Goal: Task Accomplishment & Management: Manage account settings

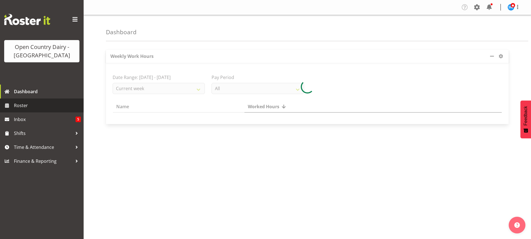
click at [22, 106] on span "Roster" at bounding box center [47, 105] width 67 height 8
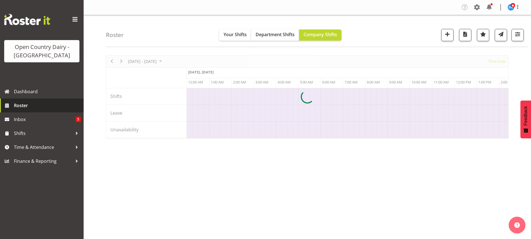
scroll to position [0, 2674]
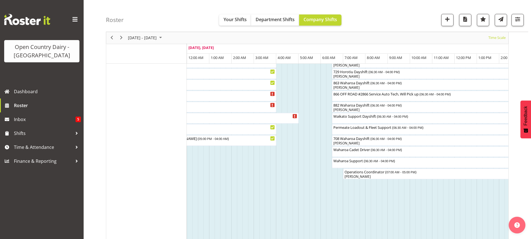
scroll to position [390, 0]
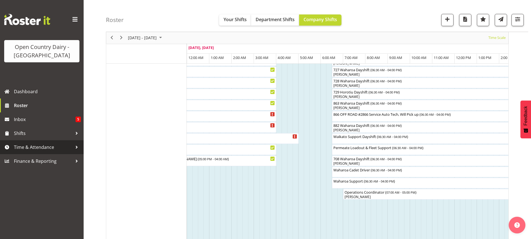
click at [33, 147] on span "Time & Attendance" at bounding box center [43, 147] width 58 height 8
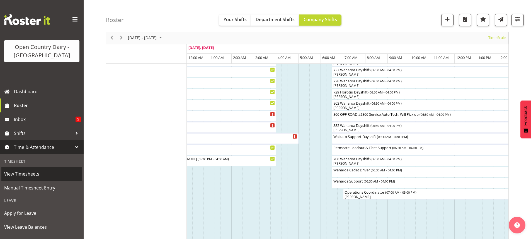
click at [29, 174] on span "View Timesheets" at bounding box center [41, 174] width 75 height 8
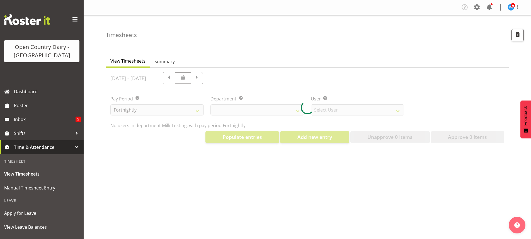
select select "733"
select select "7414"
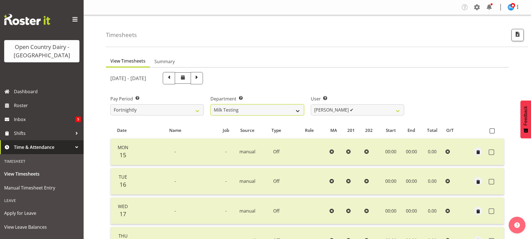
click at [295, 109] on select "701 702 703 704 705 706 707 708 709 710 711 712 713 714 715 716 717 718 719 720" at bounding box center [256, 109] width 93 height 11
select select "802"
click at [210, 104] on select "701 702 703 704 705 706 707 708 709 710 711 712 713 714 715 716 717 718 719 720" at bounding box center [256, 109] width 93 height 11
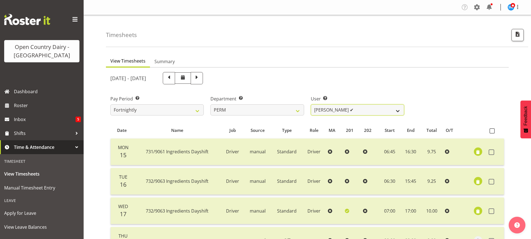
click at [328, 110] on select "Abhilash Antony ✔ Amba Swann ✔ Chris Kneebone ✔ Haley Galecki ✔ Jayden Vincent …" at bounding box center [357, 109] width 93 height 11
select select "11906"
click at [311, 104] on select "Abhilash Antony ✔ Amba Swann ✔ Chris Kneebone ✔ Haley Galecki ✔ Jayden Vincent …" at bounding box center [357, 109] width 93 height 11
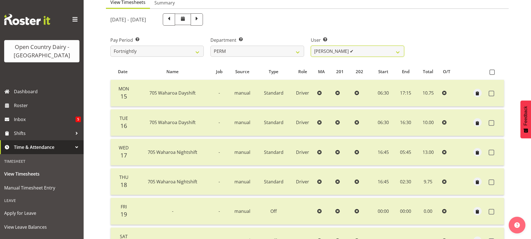
scroll to position [56, 0]
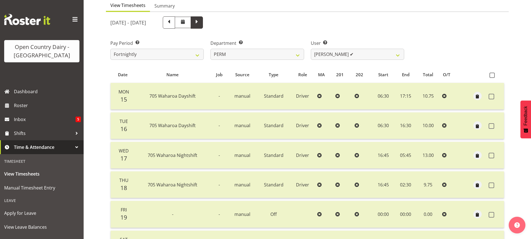
click at [200, 22] on span at bounding box center [196, 21] width 7 height 7
select select
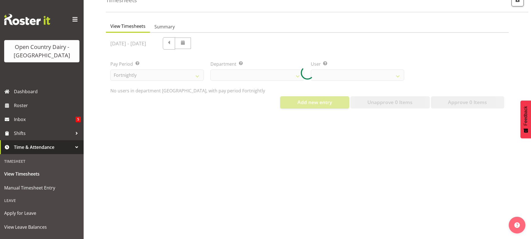
select select "802"
select select "11906"
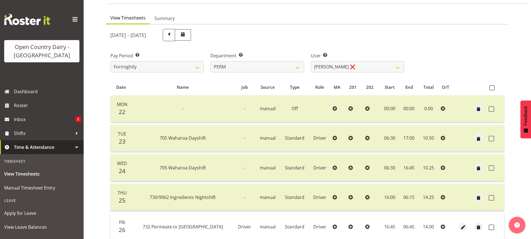
scroll to position [37, 0]
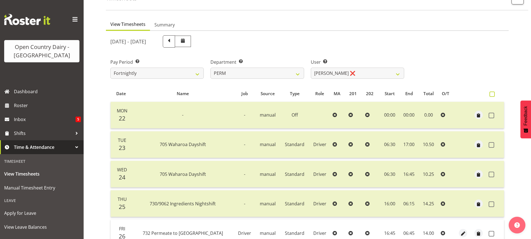
click at [491, 94] on span at bounding box center [491, 94] width 5 height 5
click at [491, 94] on input "checkbox" at bounding box center [491, 94] width 4 height 4
checkbox input "true"
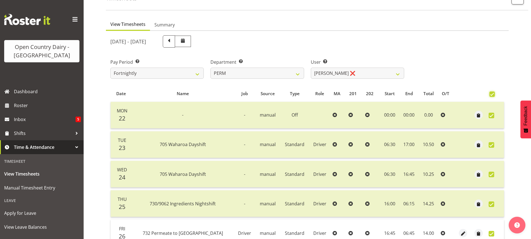
checkbox input "true"
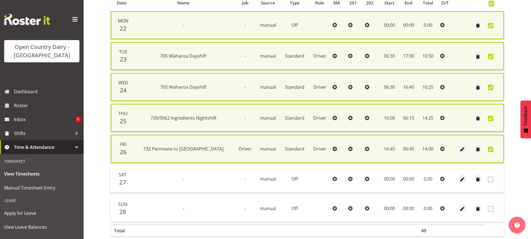
scroll to position [155, 0]
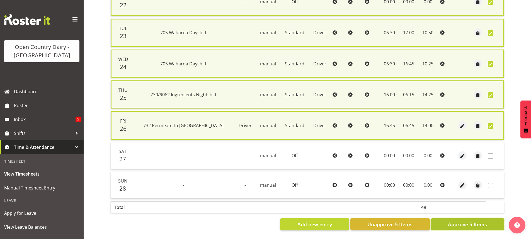
drag, startPoint x: 473, startPoint y: 218, endPoint x: 475, endPoint y: 215, distance: 3.6
click at [473, 221] on span "Approve 5 Items" at bounding box center [467, 224] width 39 height 7
checkbox input "false"
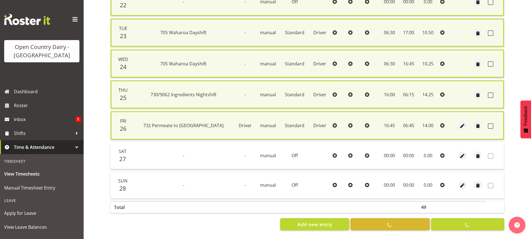
checkbox input "false"
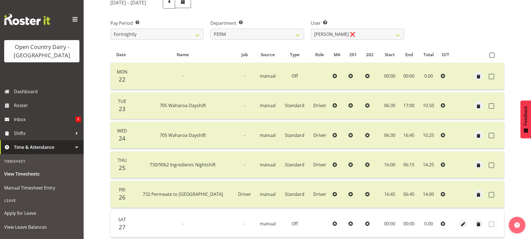
scroll to position [37, 0]
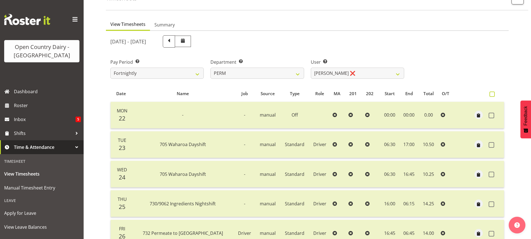
click at [492, 95] on span at bounding box center [491, 94] width 5 height 5
click at [492, 95] on input "checkbox" at bounding box center [491, 94] width 4 height 4
checkbox input "true"
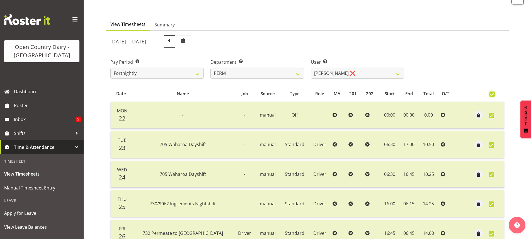
checkbox input "true"
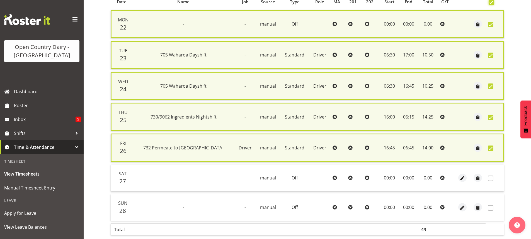
scroll to position [155, 0]
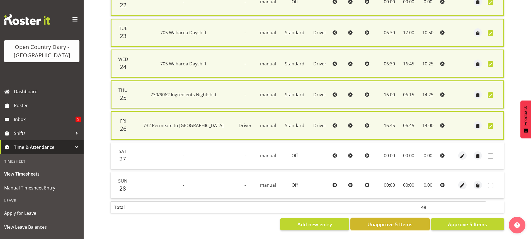
click at [409, 221] on span "Unapprove 5 Items" at bounding box center [389, 224] width 45 height 7
checkbox input "false"
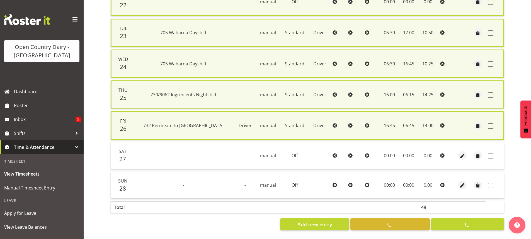
checkbox input "false"
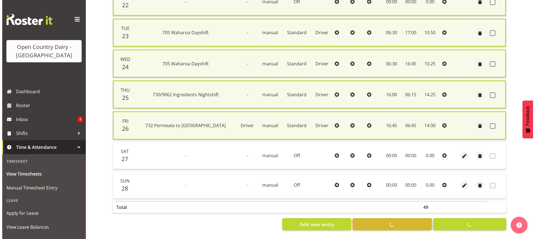
scroll to position [148, 0]
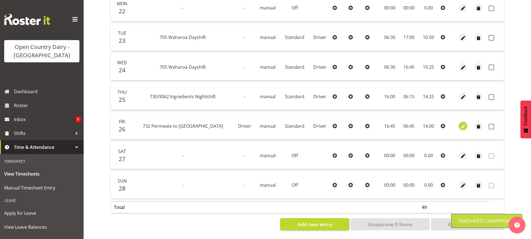
click at [462, 123] on span "button" at bounding box center [463, 126] width 6 height 6
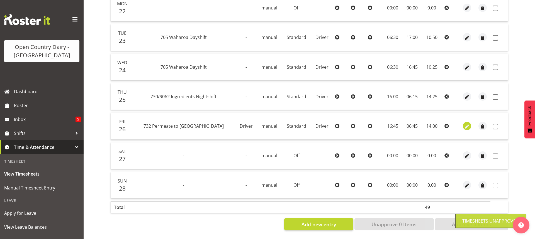
select select "Standard"
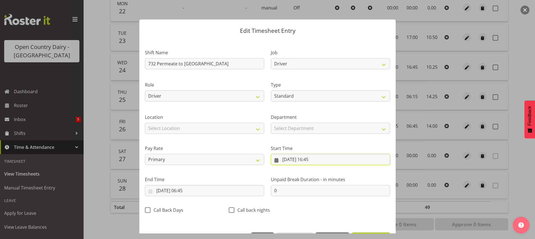
click at [312, 159] on input "26/09/2025, 16:45" at bounding box center [330, 159] width 119 height 11
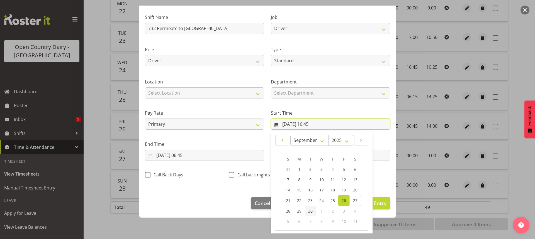
scroll to position [59, 0]
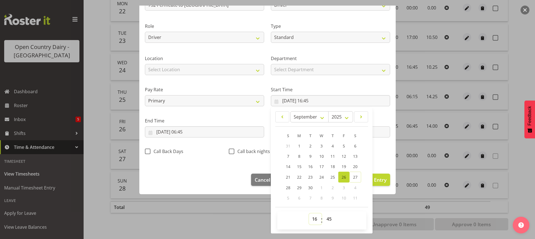
click at [311, 218] on select "00 01 02 03 04 05 06 07 08 09 10 11 12 13 14 15 16 17 18 19 20 21 22 23" at bounding box center [315, 219] width 13 height 11
select select "17"
click at [309, 214] on select "00 01 02 03 04 05 06 07 08 09 10 11 12 13 14 15 16 17 18 19 20 21 22 23" at bounding box center [315, 219] width 13 height 11
type input "26/09/2025, 17:45"
drag, startPoint x: 326, startPoint y: 218, endPoint x: 326, endPoint y: 215, distance: 3.1
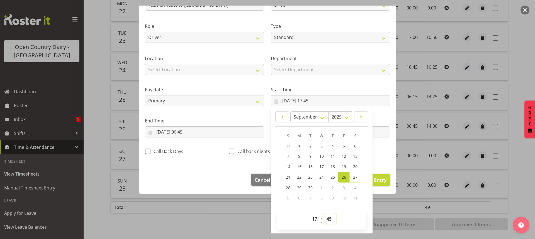
click at [326, 217] on select "00 01 02 03 04 05 06 07 08 09 10 11 12 13 14 15 16 17 18 19 20 21 22 23 24 25 2…" at bounding box center [329, 219] width 13 height 11
select select "15"
click at [323, 214] on select "00 01 02 03 04 05 06 07 08 09 10 11 12 13 14 15 16 17 18 19 20 21 22 23 24 25 2…" at bounding box center [329, 219] width 13 height 11
type input "26/09/2025, 17:15"
click at [190, 131] on input "27/09/2025, 06:45" at bounding box center [204, 131] width 119 height 11
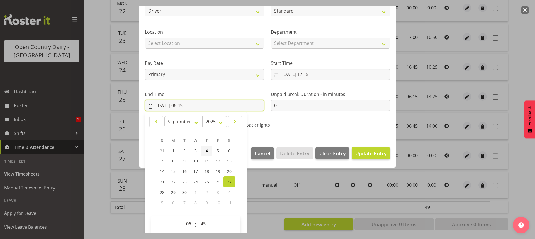
scroll to position [90, 0]
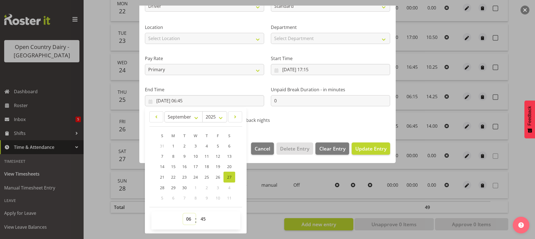
click at [187, 220] on select "00 01 02 03 04 05 06 07 08 09 10 11 12 13 14 15 16 17 18 19 20 21 22 23" at bounding box center [189, 219] width 13 height 11
select select "7"
click at [183, 214] on select "00 01 02 03 04 05 06 07 08 09 10 11 12 13 14 15 16 17 18 19 20 21 22 23" at bounding box center [189, 219] width 13 height 11
type input "27/09/2025, 07:45"
click at [202, 219] on select "00 01 02 03 04 05 06 07 08 09 10 11 12 13 14 15 16 17 18 19 20 21 22 23 24 25 2…" at bounding box center [203, 219] width 13 height 11
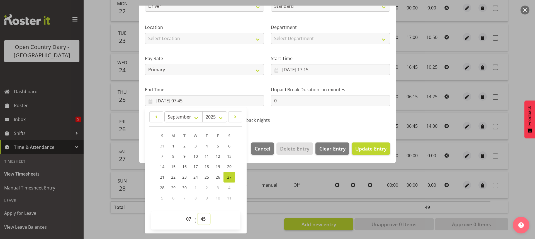
select select "15"
click at [197, 214] on select "00 01 02 03 04 05 06 07 08 09 10 11 12 13 14 15 16 17 18 19 20 21 22 23 24 25 2…" at bounding box center [203, 219] width 13 height 11
type input "27/09/2025, 07:15"
click at [357, 150] on span "Update Entry" at bounding box center [370, 148] width 31 height 7
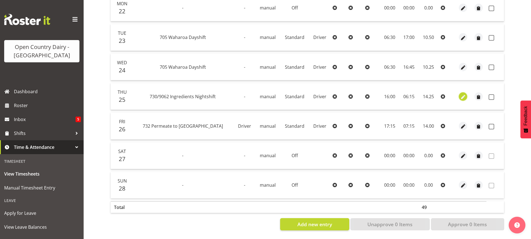
click at [460, 94] on span "button" at bounding box center [463, 97] width 6 height 6
select select "Standard"
select select "8"
select select "2025"
select select "6"
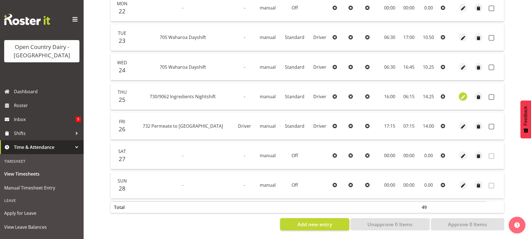
select select "15"
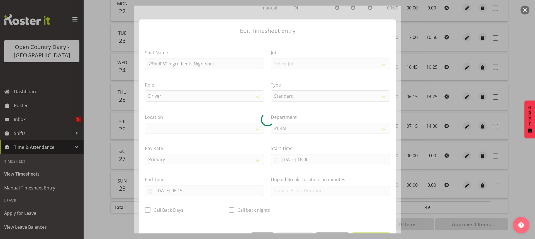
select select "1166"
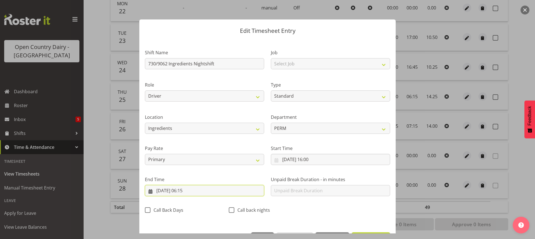
click at [189, 190] on input "26/09/2025, 06:15" at bounding box center [204, 190] width 119 height 11
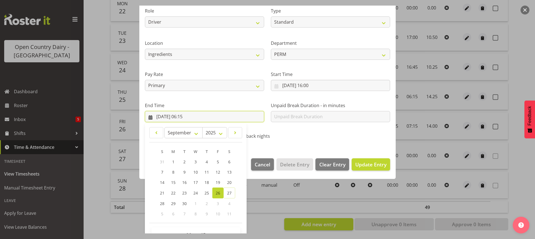
scroll to position [90, 0]
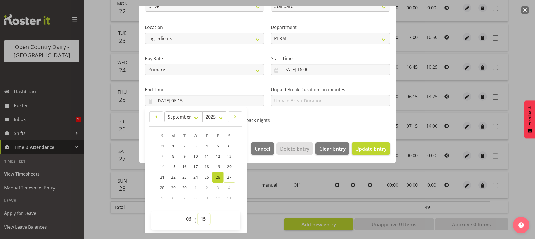
click at [201, 220] on select "00 01 02 03 04 05 06 07 08 09 10 11 12 13 14 15 16 17 18 19 20 21 22 23 24 25 2…" at bounding box center [203, 219] width 13 height 11
select select "0"
click at [197, 214] on select "00 01 02 03 04 05 06 07 08 09 10 11 12 13 14 15 16 17 18 19 20 21 22 23 24 25 2…" at bounding box center [203, 219] width 13 height 11
type input "26/09/2025, 06:00"
click at [357, 148] on span "Update Entry" at bounding box center [370, 148] width 31 height 7
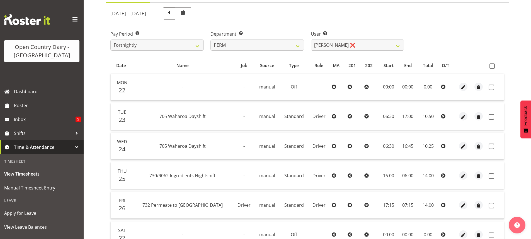
scroll to position [9, 0]
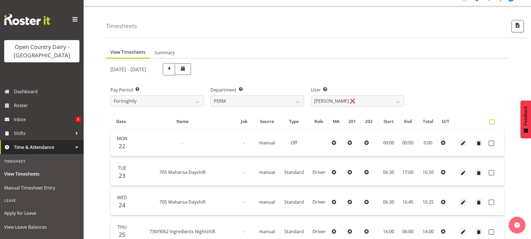
click at [492, 121] on span at bounding box center [491, 122] width 5 height 5
click at [492, 121] on input "checkbox" at bounding box center [491, 122] width 4 height 4
checkbox input "true"
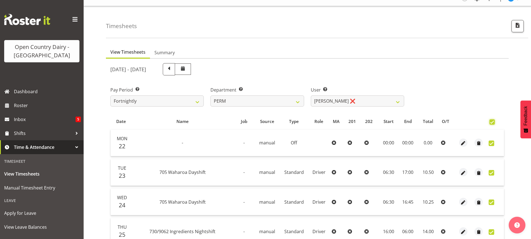
checkbox input "true"
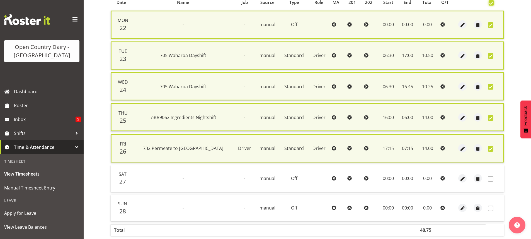
scroll to position [148, 0]
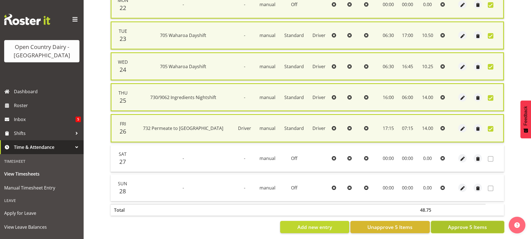
click at [468, 228] on span "Approve 5 Items" at bounding box center [467, 227] width 39 height 7
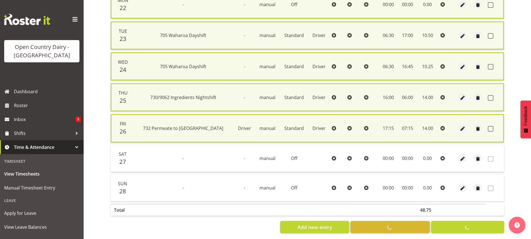
checkbox input "false"
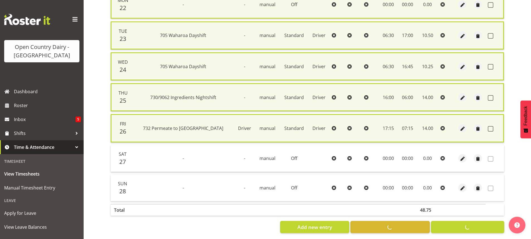
checkbox input "false"
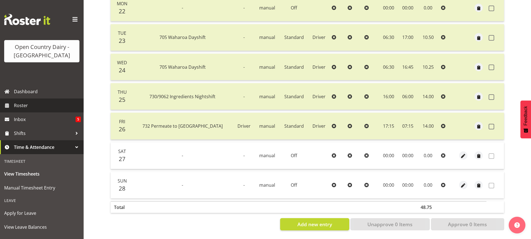
click at [21, 104] on span "Roster" at bounding box center [47, 105] width 67 height 8
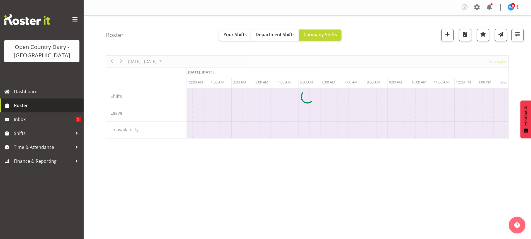
scroll to position [0, 2674]
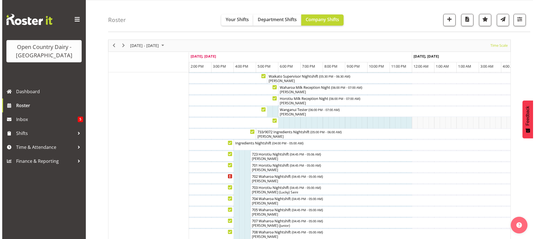
scroll to position [13, 0]
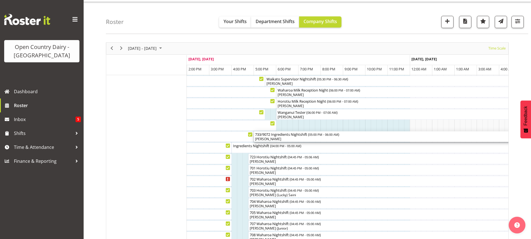
click at [292, 138] on div "[PERSON_NAME]" at bounding box center [398, 139] width 287 height 5
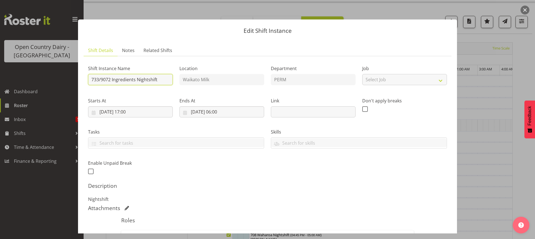
drag, startPoint x: 159, startPoint y: 79, endPoint x: 172, endPoint y: 76, distance: 13.9
click at [159, 79] on input "733/9072 Ingredients Nightshift" at bounding box center [130, 79] width 85 height 11
type input "733/9072 Perm ex Tatua to Wanganui,"
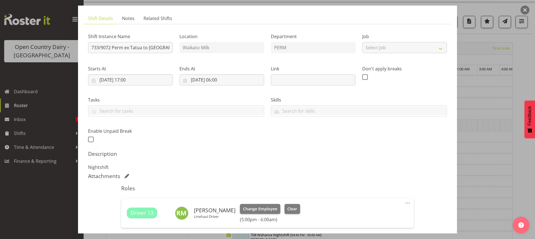
scroll to position [102, 0]
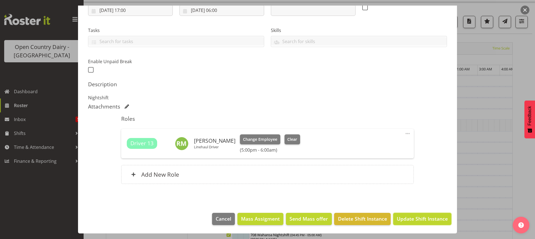
click at [409, 218] on span "Update Shift Instance" at bounding box center [422, 218] width 51 height 7
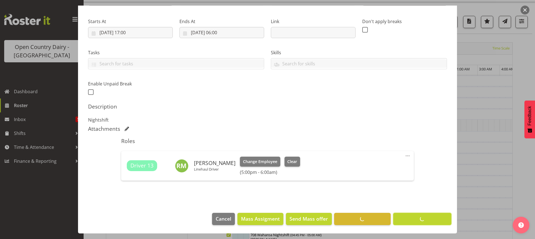
scroll to position [79, 0]
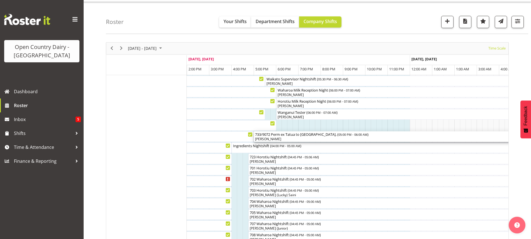
click at [295, 140] on div "[PERSON_NAME]" at bounding box center [398, 139] width 287 height 5
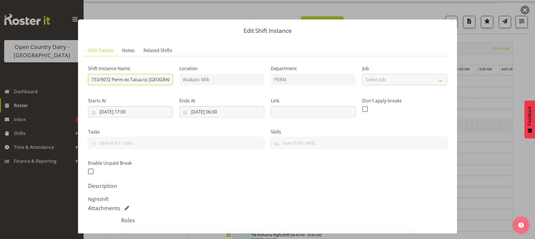
click at [166, 81] on input "733/9072 Perm ex Tatua to Wanganui," at bounding box center [130, 79] width 85 height 11
click at [161, 80] on input "733/9072 Perm ex Tatua to Waui," at bounding box center [130, 79] width 85 height 11
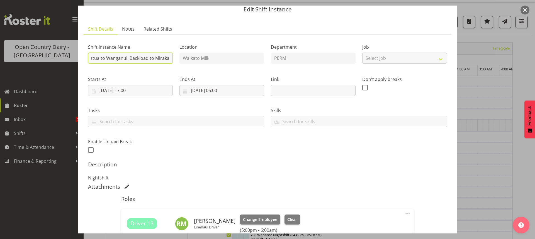
scroll to position [102, 0]
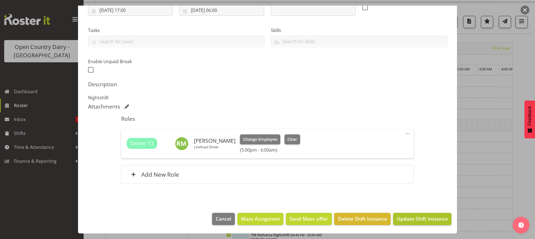
type input "733/9072 Perm ex Tatua to Wanganui, Backload to Miraka"
click at [404, 218] on span "Update Shift Instance" at bounding box center [422, 218] width 51 height 7
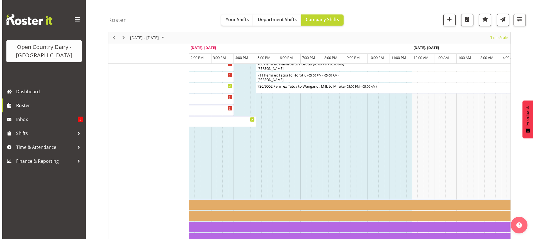
scroll to position [431, 0]
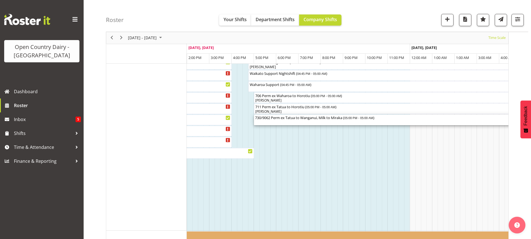
click at [309, 120] on div "730/9062 Perm ex Tatua to Wanganui, Milk to Miraka ( 05:00 PM - 05:00 AM )" at bounding box center [387, 118] width 265 height 6
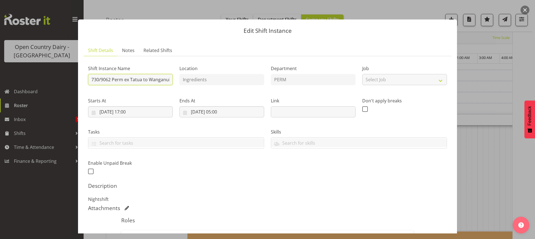
click at [167, 80] on input "730/9062 Perm ex Tatua to Wanganui, Milk to Miraka" at bounding box center [130, 79] width 85 height 11
click at [166, 79] on input "730/9062 Perm ex i, Milk to Miraka" at bounding box center [130, 79] width 85 height 11
type input "730/9062"
click at [214, 183] on h5 "Description" at bounding box center [267, 186] width 359 height 7
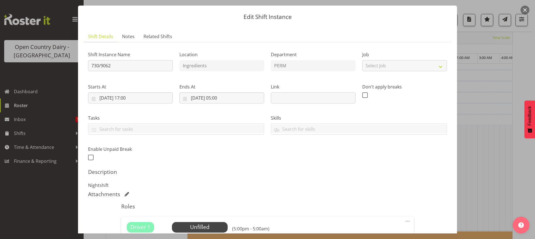
scroll to position [94, 0]
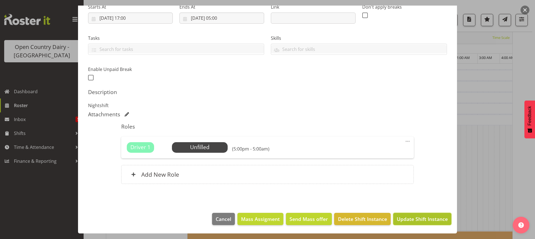
click at [416, 220] on span "Update Shift Instance" at bounding box center [422, 219] width 51 height 7
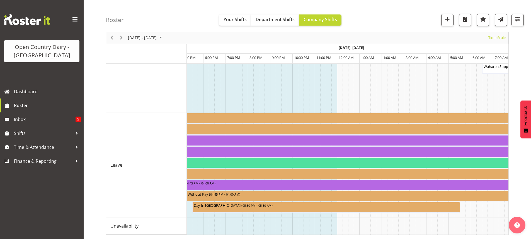
scroll to position [0, 3077]
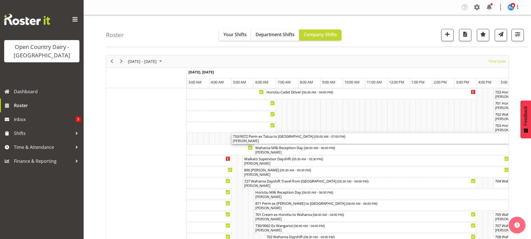
click at [244, 136] on div "733/9072 Perm ex Tatua to Wanganui ( 05:00 AM - 07:00 PM )" at bounding box center [388, 136] width 310 height 6
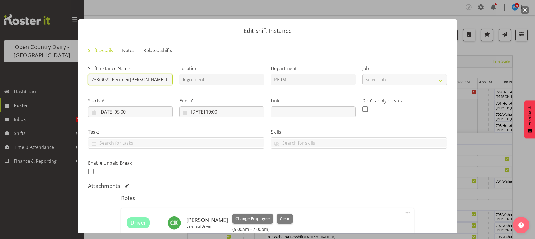
drag, startPoint x: 111, startPoint y: 79, endPoint x: 117, endPoint y: 77, distance: 7.2
click at [111, 79] on input "733/9072 Perm ex Tatua to Wanganui" at bounding box center [130, 79] width 85 height 11
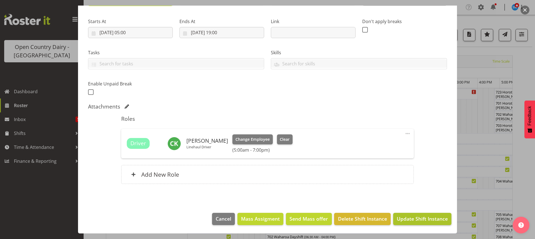
type input "732/9063 Perm ex Tatua to Wanganui"
click at [409, 218] on span "Update Shift Instance" at bounding box center [422, 218] width 51 height 7
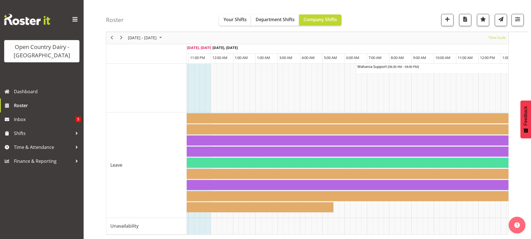
scroll to position [0, 3144]
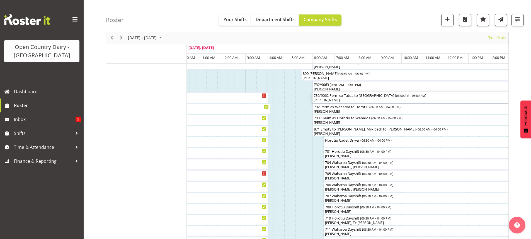
click at [352, 99] on div "[PERSON_NAME]" at bounding box center [434, 100] width 243 height 5
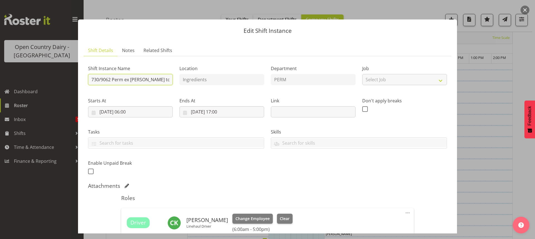
click at [168, 80] on input "730/9062 Perm ex Tatua to Wanganui" at bounding box center [130, 79] width 85 height 11
click at [162, 80] on input "730/9062 Perm ex Tatua to Wangi" at bounding box center [130, 79] width 85 height 11
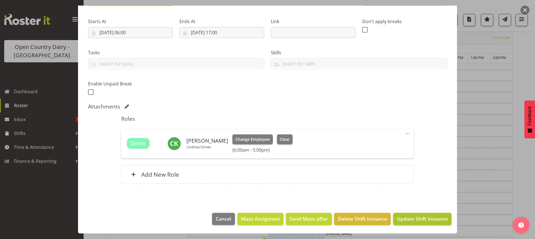
type input "730/9062 Perm ex Tatua to Wanganui, Swap 732 milk to Miraka"
click at [412, 219] on span "Update Shift Instance" at bounding box center [422, 218] width 51 height 7
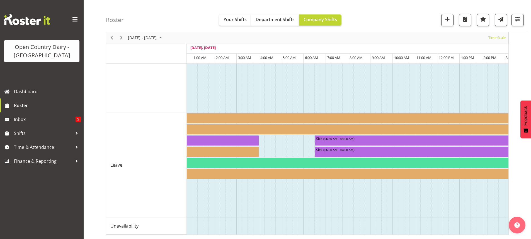
scroll to position [0, 2694]
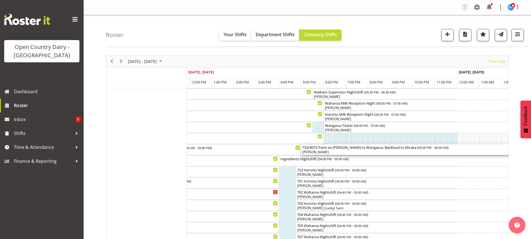
click at [353, 151] on div "[PERSON_NAME]" at bounding box center [445, 152] width 287 height 5
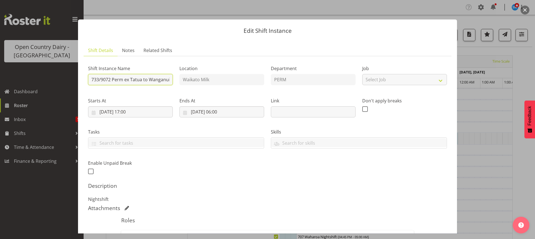
click at [169, 80] on input "733/9072 Perm ex Tatua to Wanganui, Backload to Miraka" at bounding box center [130, 79] width 85 height 11
click at [157, 80] on input "733/9072 Perm ex Tatua to Wai, Backload to Miraka" at bounding box center [130, 79] width 85 height 11
click at [157, 81] on input "733/9072 Perm ex Tatua to Wai, Backload to Miraka" at bounding box center [130, 79] width 85 height 11
type input "733/9072 Perm ex Tatua to Wanganui, back in 730 Backload to Miraka"
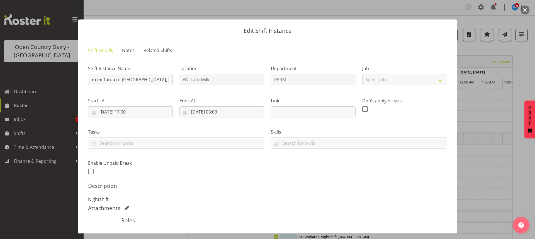
scroll to position [0, 0]
click at [175, 133] on label "Tasks" at bounding box center [176, 132] width 176 height 7
click at [145, 80] on input "733/9072 Perm ex Tatua to Wanganui, back in 730 Backload to Miraka" at bounding box center [130, 79] width 85 height 11
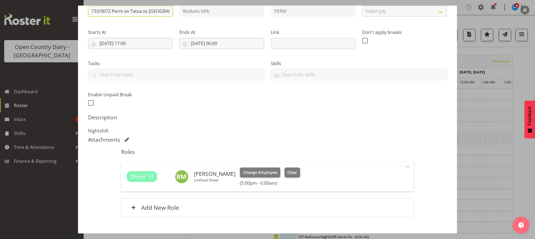
scroll to position [102, 0]
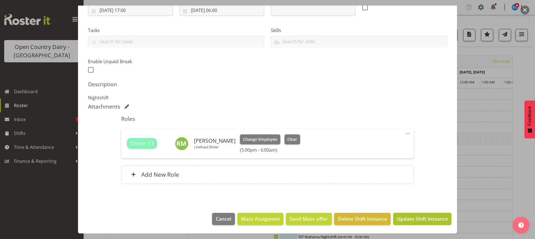
click at [407, 217] on span "Update Shift Instance" at bounding box center [422, 218] width 51 height 7
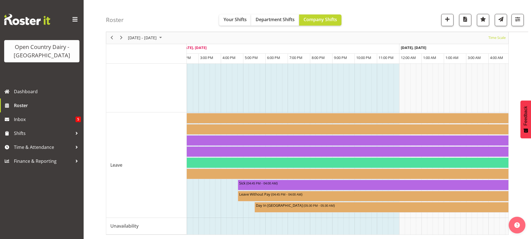
scroll to position [0, 3034]
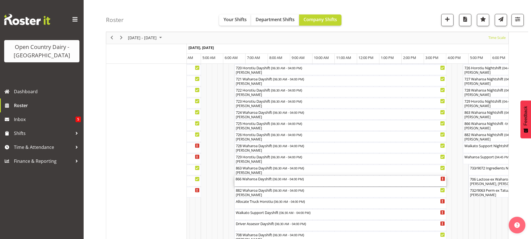
click at [256, 184] on div "866 Waharoa Dayshift ( 06:30 AM - 04:00 PM )" at bounding box center [339, 181] width 209 height 11
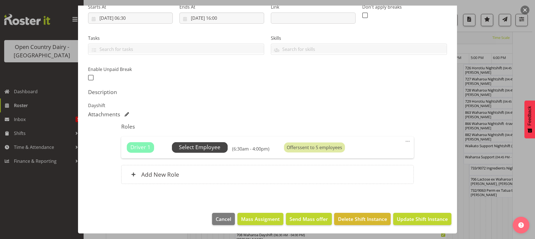
click at [200, 147] on span "Select Employee" at bounding box center [200, 147] width 42 height 8
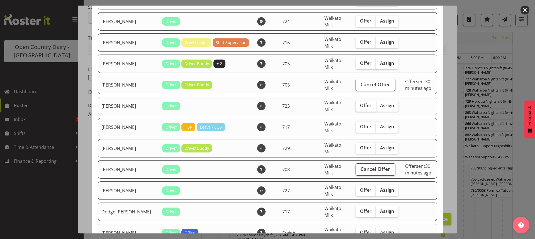
click at [360, 106] on span "Offer" at bounding box center [365, 106] width 11 height 6
click at [355, 106] on input "Offer" at bounding box center [357, 106] width 4 height 4
checkbox input "true"
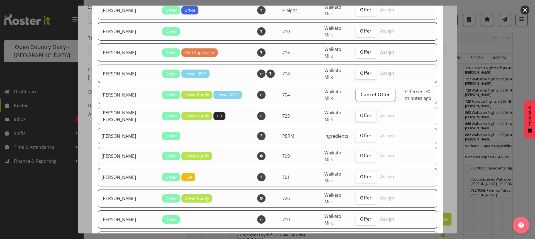
click at [360, 117] on span "Offer" at bounding box center [365, 116] width 11 height 6
click at [355, 117] on input "Offer" at bounding box center [357, 116] width 4 height 4
checkbox input "true"
click at [360, 156] on span "Offer" at bounding box center [365, 156] width 11 height 6
click at [355, 156] on input "Offer" at bounding box center [357, 156] width 4 height 4
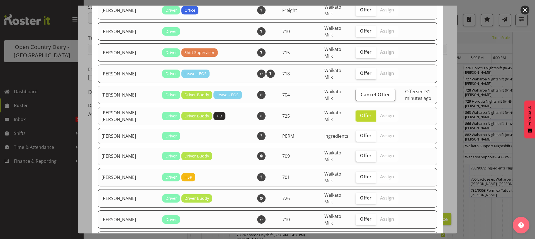
checkbox input "true"
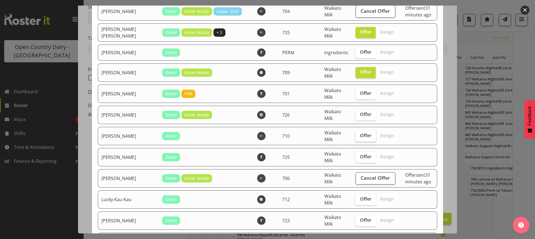
click at [360, 136] on span "Offer" at bounding box center [365, 136] width 11 height 6
click at [355, 136] on input "Offer" at bounding box center [357, 136] width 4 height 4
checkbox input "true"
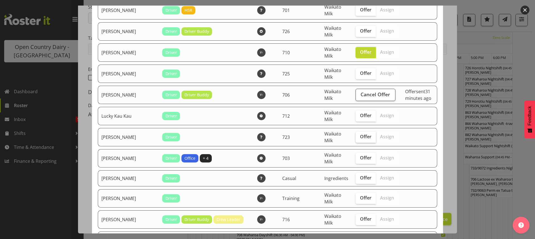
click at [360, 135] on span "Offer" at bounding box center [365, 137] width 11 height 6
click at [355, 135] on input "Offer" at bounding box center [357, 137] width 4 height 4
checkbox input "true"
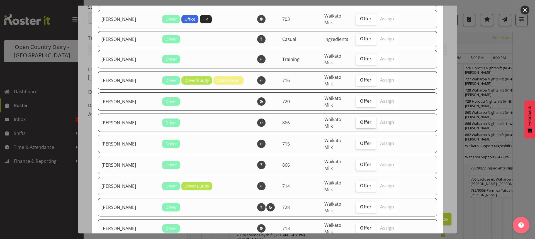
click at [360, 123] on span "Offer" at bounding box center [365, 123] width 11 height 6
click at [355, 123] on input "Offer" at bounding box center [357, 123] width 4 height 4
checkbox input "true"
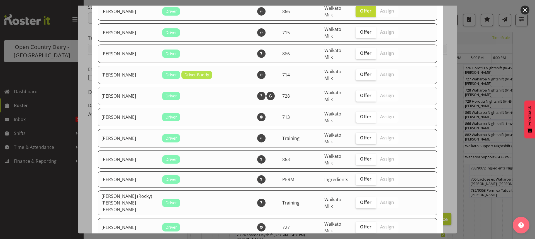
click at [360, 137] on span "Offer" at bounding box center [365, 138] width 11 height 6
click at [355, 137] on input "Offer" at bounding box center [357, 138] width 4 height 4
checkbox input "true"
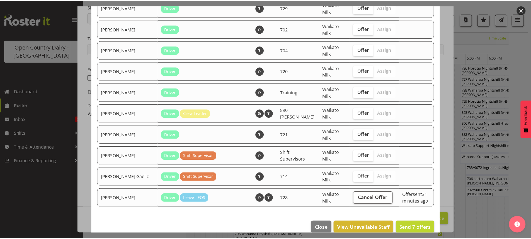
scroll to position [1096, 0]
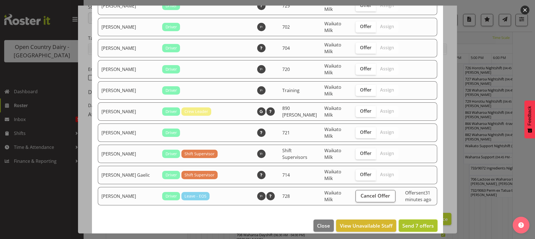
click at [409, 223] on span "Send 7 offers" at bounding box center [417, 226] width 31 height 7
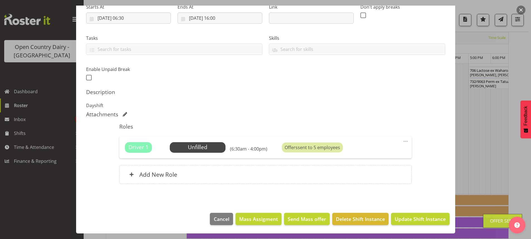
scroll to position [470, 0]
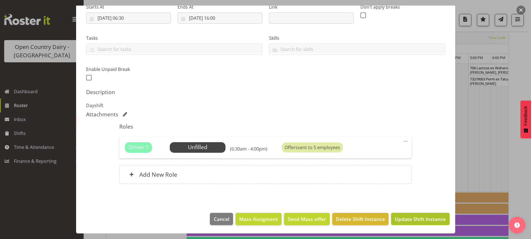
click at [409, 219] on span "Update Shift Instance" at bounding box center [419, 219] width 51 height 7
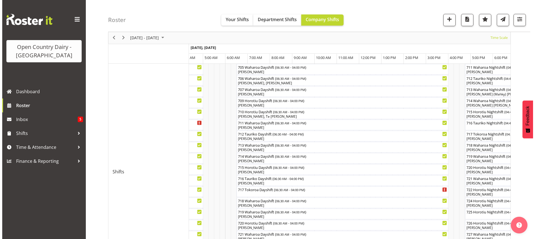
scroll to position [202, 0]
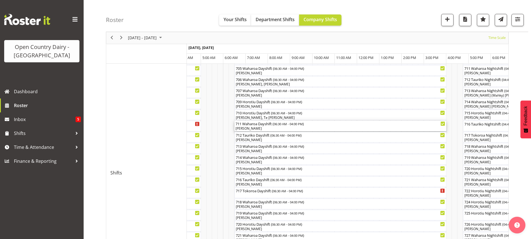
click at [260, 128] on div "[PERSON_NAME]" at bounding box center [339, 128] width 209 height 5
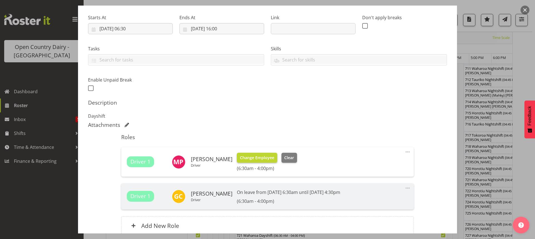
scroll to position [84, 0]
click at [252, 158] on span "Change Employee" at bounding box center [257, 158] width 34 height 6
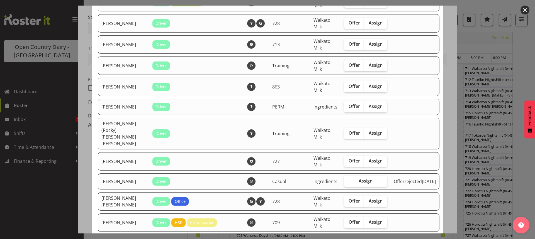
scroll to position [808, 0]
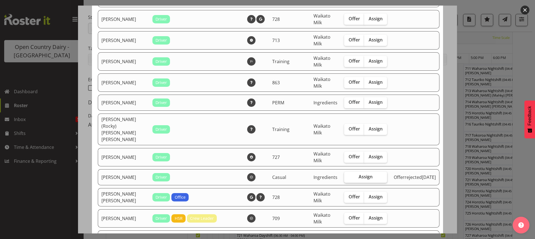
click at [362, 174] on span "Assign" at bounding box center [366, 177] width 14 height 6
click at [348, 175] on input "Assign" at bounding box center [346, 177] width 4 height 4
checkbox input "true"
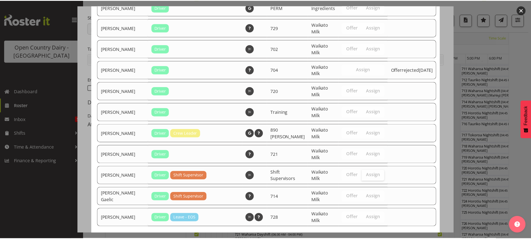
scroll to position [1077, 0]
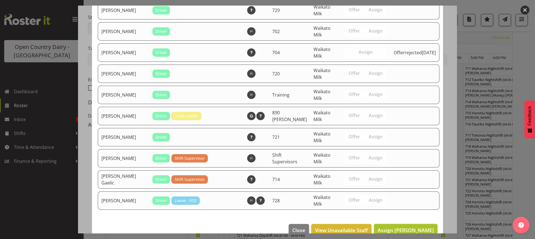
click at [407, 227] on span "Assign Rob Luke" at bounding box center [405, 230] width 56 height 7
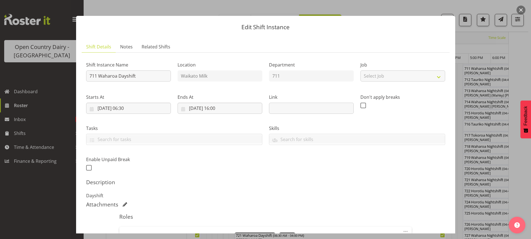
scroll to position [0, 0]
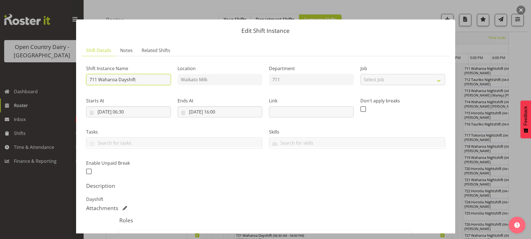
click at [151, 81] on input "711 Waharoa Dayshift" at bounding box center [128, 79] width 85 height 11
type input "711 Milk ex Hunterville Farms Drop at Miraka"
click at [128, 111] on input "28/09/2025, 06:30" at bounding box center [128, 111] width 85 height 11
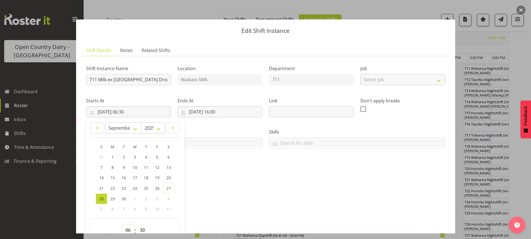
scroll to position [2, 0]
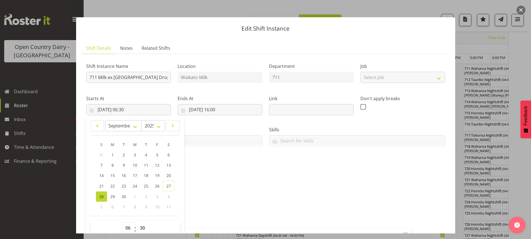
click at [128, 228] on select "00 01 02 03 04 05 06 07 08 09 10 11 12 13 14 15 16 17 18 19 20 21 22 23" at bounding box center [128, 228] width 13 height 11
select select "5"
click at [122, 223] on select "00 01 02 03 04 05 06 07 08 09 10 11 12 13 14 15 16 17 18 19 20 21 22 23" at bounding box center [128, 228] width 13 height 11
type input "28/09/2025, 05:30"
click at [142, 227] on select "00 01 02 03 04 05 06 07 08 09 10 11 12 13 14 15 16 17 18 19 20 21 22 23 24 25 2…" at bounding box center [143, 228] width 13 height 11
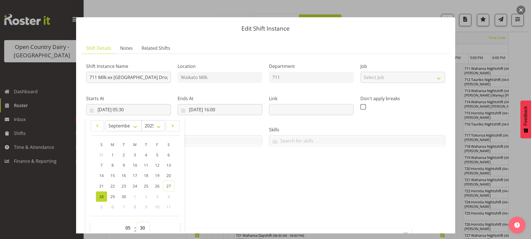
select select "0"
click at [137, 223] on select "00 01 02 03 04 05 06 07 08 09 10 11 12 13 14 15 16 17 18 19 20 21 22 23 24 25 2…" at bounding box center [143, 228] width 13 height 11
type input "28/09/2025, 05:00"
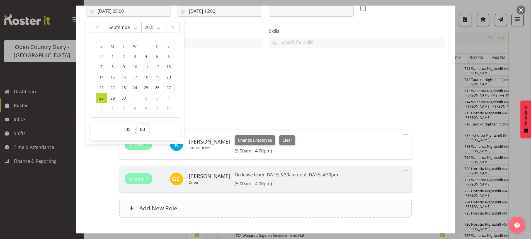
scroll to position [135, 0]
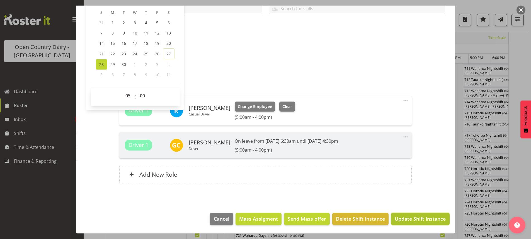
click at [417, 219] on span "Update Shift Instance" at bounding box center [419, 218] width 51 height 7
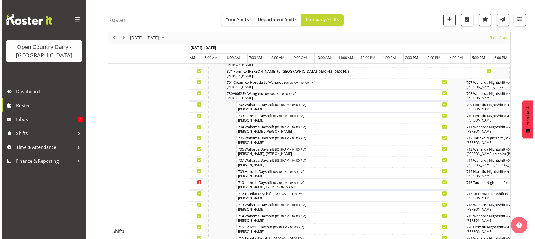
scroll to position [139, 0]
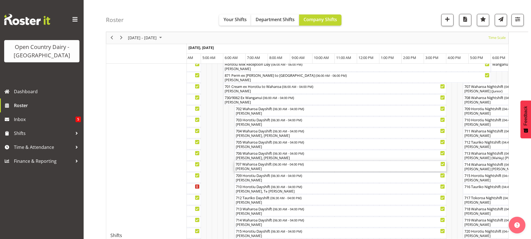
click at [264, 168] on div "[PERSON_NAME]" at bounding box center [339, 169] width 209 height 5
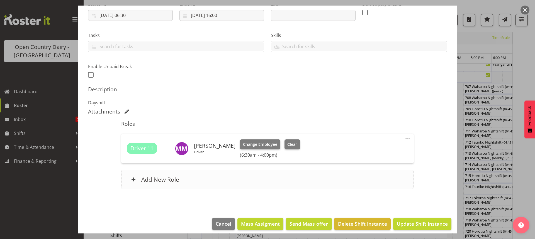
scroll to position [102, 0]
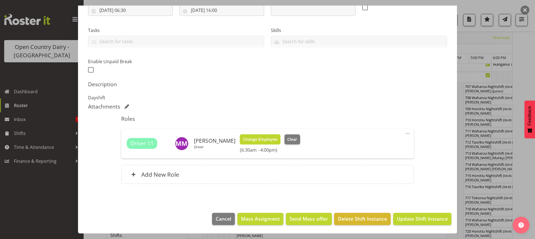
click at [257, 139] on span "Change Employee" at bounding box center [260, 139] width 34 height 6
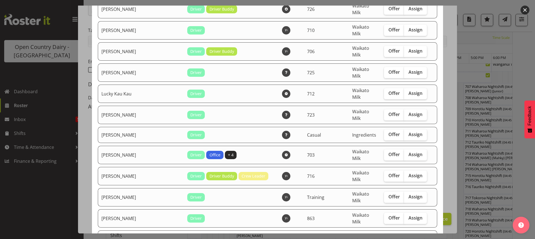
scroll to position [529, 0]
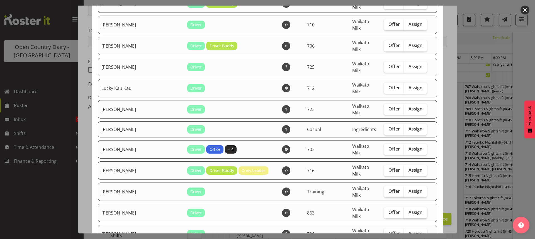
click at [408, 210] on span "Assign" at bounding box center [415, 213] width 14 height 6
click at [408, 211] on input "Assign" at bounding box center [406, 213] width 4 height 4
checkbox input "true"
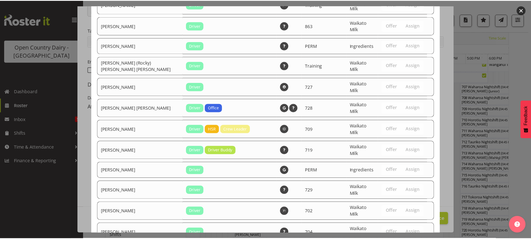
scroll to position [959, 0]
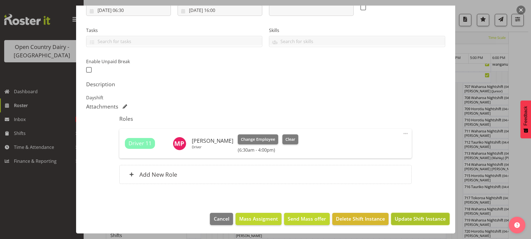
click at [415, 218] on span "Update Shift Instance" at bounding box center [419, 218] width 51 height 7
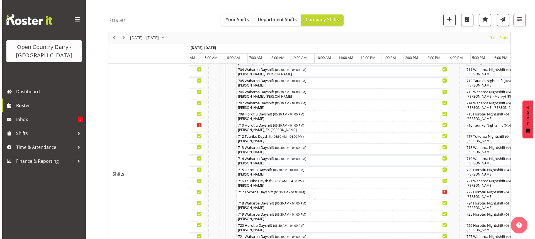
scroll to position [202, 0]
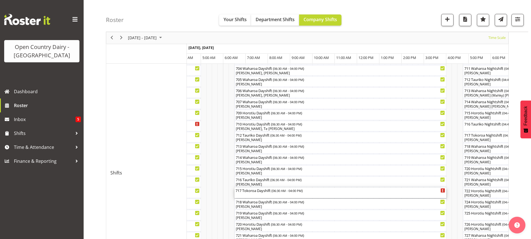
click at [260, 196] on div "717 Tokoroa Dayshift ( 06:30 AM - 04:00 PM )" at bounding box center [339, 193] width 209 height 11
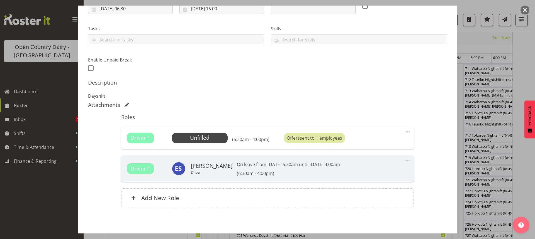
scroll to position [84, 0]
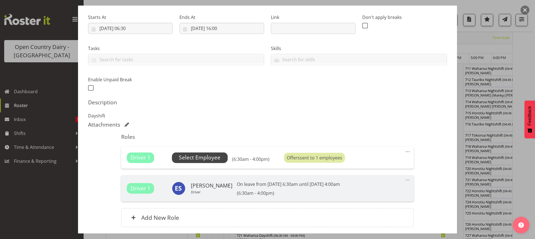
click at [198, 157] on span "Select Employee" at bounding box center [200, 158] width 42 height 8
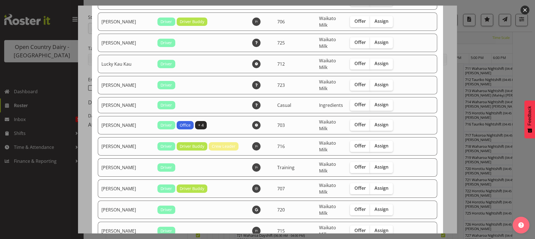
scroll to position [557, 0]
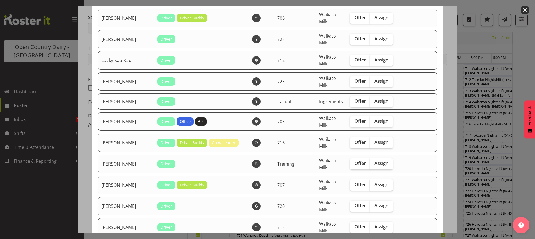
click at [377, 184] on span "Assign" at bounding box center [381, 185] width 14 height 6
click at [374, 184] on input "Assign" at bounding box center [372, 185] width 4 height 4
checkbox input "true"
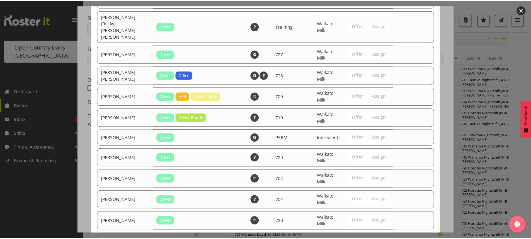
scroll to position [1077, 0]
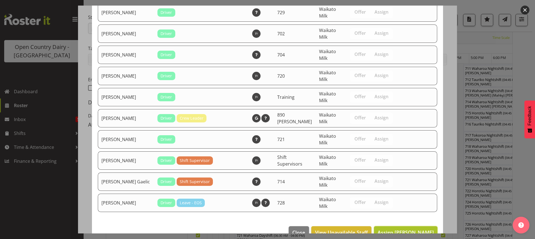
click at [398, 229] on span "Assign Mike Madden" at bounding box center [405, 232] width 56 height 7
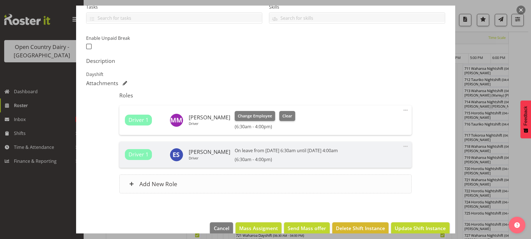
scroll to position [135, 0]
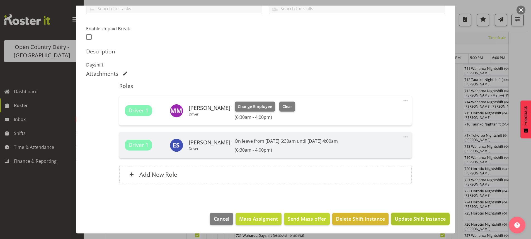
click at [407, 219] on span "Update Shift Instance" at bounding box center [419, 218] width 51 height 7
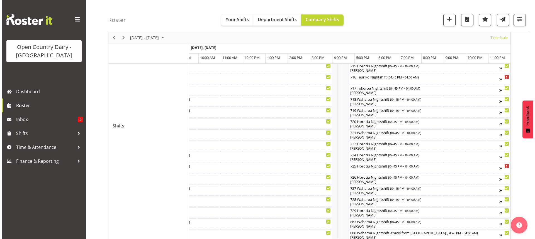
scroll to position [247, 0]
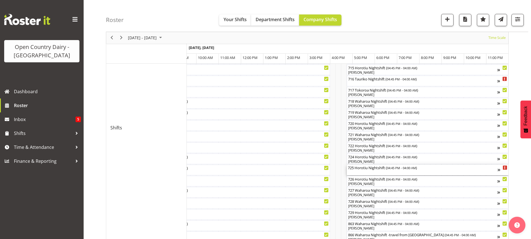
click at [365, 172] on div "725 Horotiu Nightshift ( 04:45 PM - 04:00 AM )" at bounding box center [423, 170] width 150 height 11
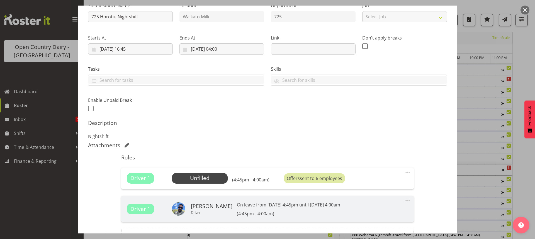
scroll to position [127, 0]
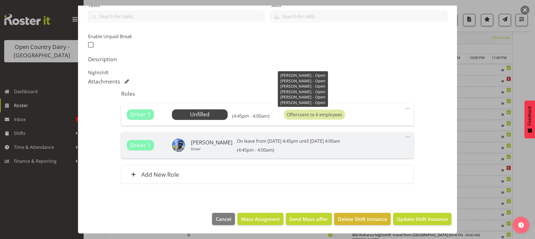
click at [304, 116] on div "Offers sent to 6 employees" at bounding box center [314, 115] width 61 height 10
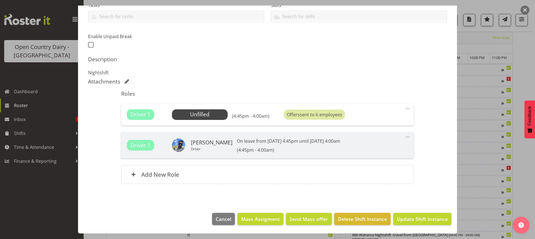
click at [304, 116] on div "Offers sent to 6 employees" at bounding box center [314, 115] width 61 height 10
click at [309, 116] on div "Offers sent to 6 employees" at bounding box center [314, 115] width 61 height 10
click at [199, 115] on span "Select Employee" at bounding box center [200, 115] width 42 height 8
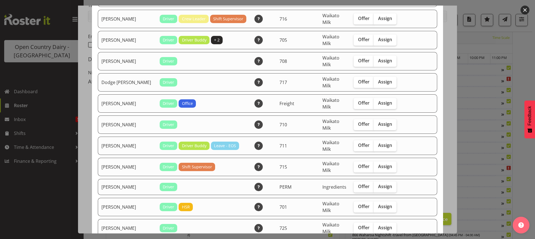
scroll to position [111, 0]
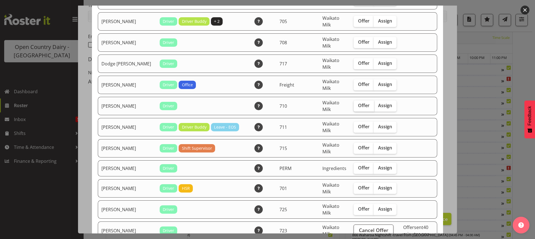
click at [358, 104] on span "Offer" at bounding box center [363, 106] width 11 height 6
click at [353, 104] on input "Offer" at bounding box center [355, 106] width 4 height 4
checkbox input "true"
click at [358, 147] on span "Offer" at bounding box center [363, 148] width 11 height 6
click at [353, 147] on input "Offer" at bounding box center [355, 148] width 4 height 4
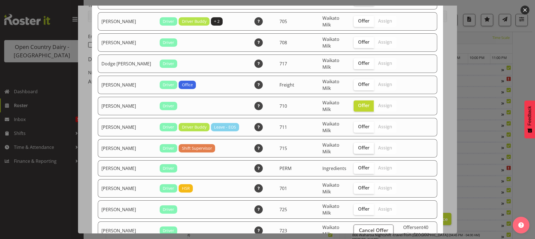
checkbox input "true"
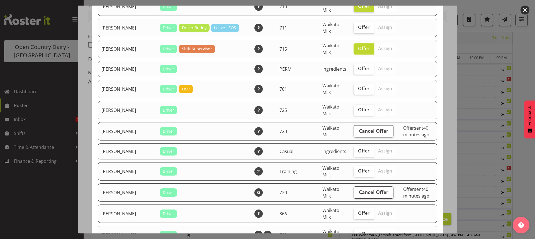
scroll to position [223, 0]
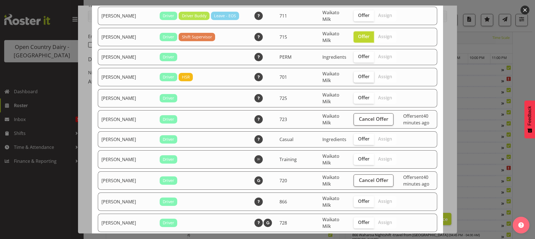
click at [353, 80] on label "Offer" at bounding box center [363, 77] width 20 height 11
click at [353, 79] on input "Offer" at bounding box center [355, 77] width 4 height 4
checkbox input "true"
click at [358, 99] on span "Offer" at bounding box center [363, 98] width 11 height 6
click at [353, 99] on input "Offer" at bounding box center [355, 98] width 4 height 4
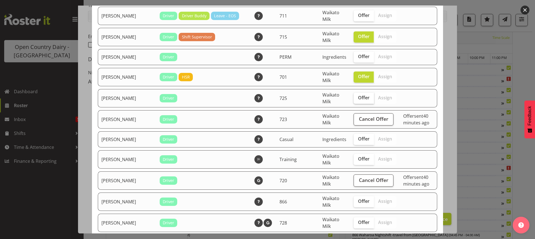
checkbox input "true"
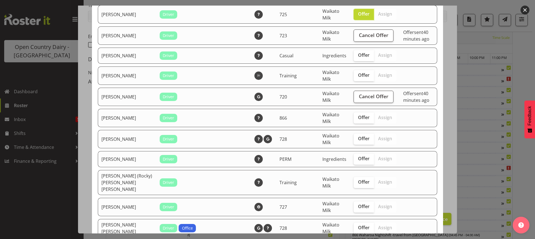
scroll to position [334, 0]
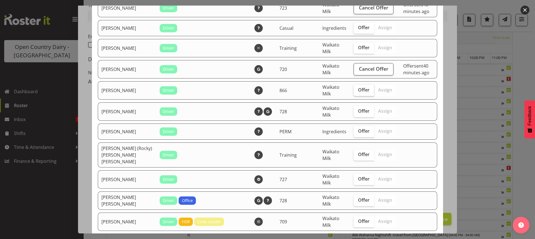
click at [358, 91] on span "Offer" at bounding box center [363, 90] width 11 height 6
click at [353, 91] on input "Offer" at bounding box center [355, 90] width 4 height 4
checkbox input "true"
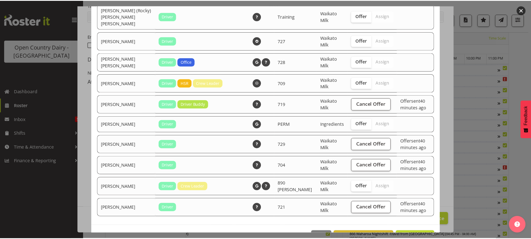
scroll to position [485, 0]
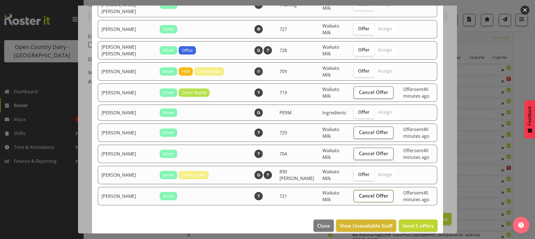
click at [359, 192] on span "Cancel Offer" at bounding box center [374, 195] width 30 height 7
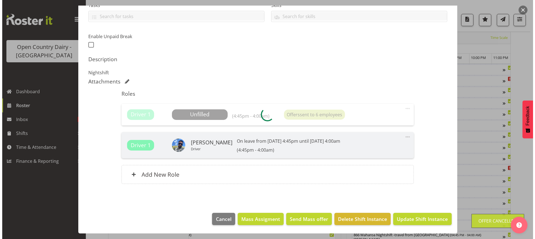
scroll to position [35, 0]
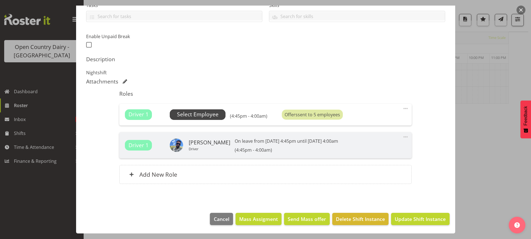
click at [198, 115] on span "Select Employee" at bounding box center [198, 115] width 42 height 8
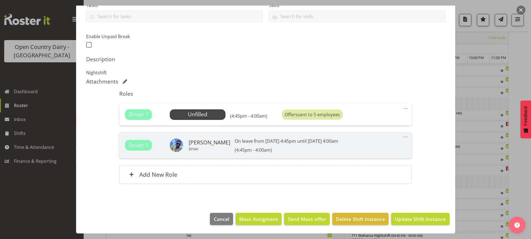
click at [214, 221] on div at bounding box center [265, 119] width 531 height 239
click at [196, 116] on span "Select Employee" at bounding box center [198, 115] width 42 height 8
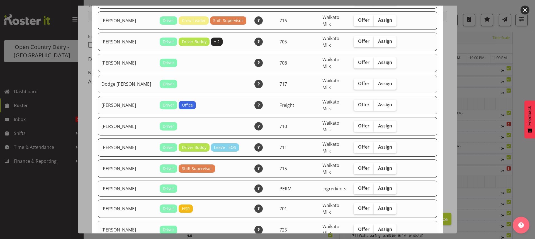
scroll to position [111, 0]
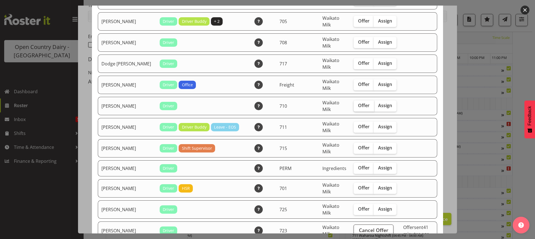
click at [358, 105] on span "Offer" at bounding box center [363, 106] width 11 height 6
click at [353, 105] on input "Offer" at bounding box center [355, 106] width 4 height 4
checkbox input "true"
click at [358, 148] on span "Offer" at bounding box center [363, 148] width 11 height 6
click at [353, 148] on input "Offer" at bounding box center [355, 148] width 4 height 4
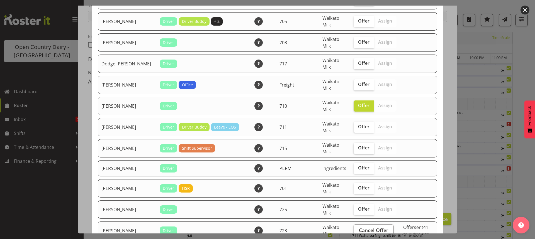
checkbox input "true"
click at [358, 187] on span "Offer" at bounding box center [363, 188] width 11 height 6
click at [353, 187] on input "Offer" at bounding box center [355, 188] width 4 height 4
checkbox input "true"
click at [358, 209] on span "Offer" at bounding box center [363, 209] width 11 height 6
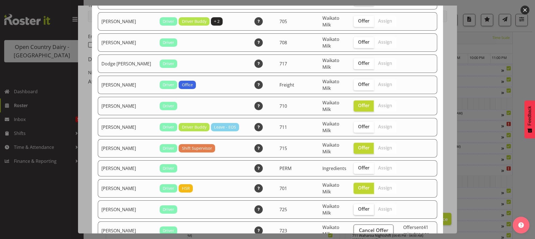
click at [353, 209] on input "Offer" at bounding box center [355, 210] width 4 height 4
checkbox input "true"
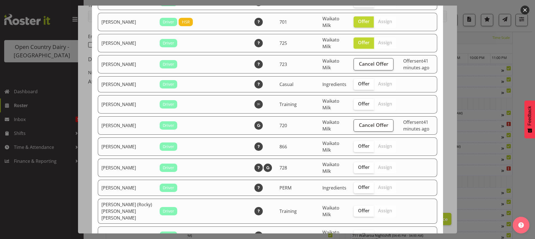
scroll to position [279, 0]
click at [358, 145] on span "Offer" at bounding box center [363, 146] width 11 height 6
click at [353, 145] on input "Offer" at bounding box center [355, 146] width 4 height 4
checkbox input "true"
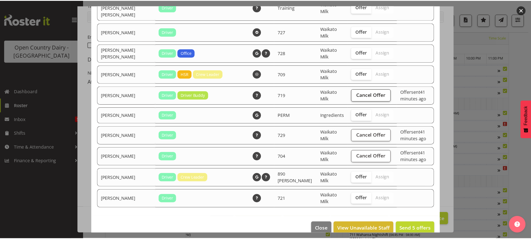
scroll to position [485, 0]
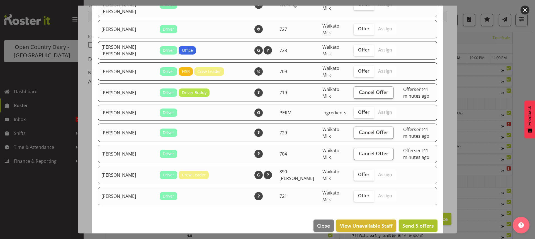
click at [408, 223] on span "Send 5 offers" at bounding box center [417, 226] width 31 height 7
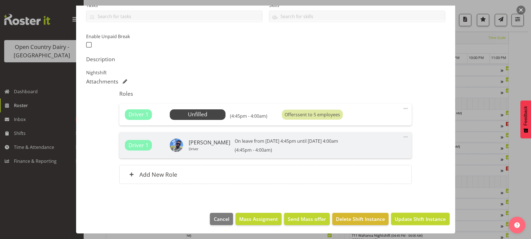
click at [408, 218] on span "Update Shift Instance" at bounding box center [419, 219] width 51 height 7
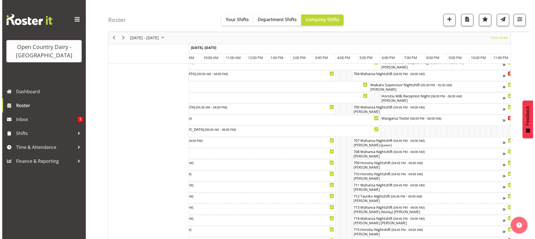
scroll to position [146, 0]
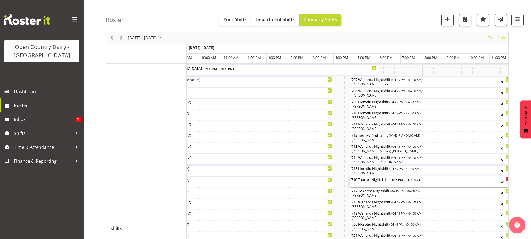
click at [375, 184] on div "716 Tauriko Nightshift ( 04:45 PM - 04:00 AM )" at bounding box center [426, 182] width 150 height 11
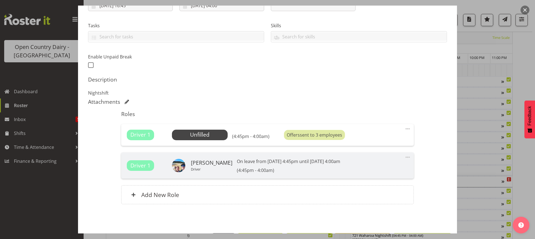
scroll to position [111, 0]
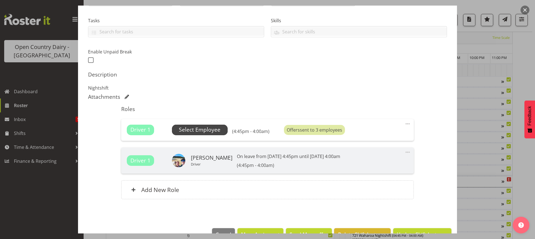
click at [204, 130] on span "Select Employee" at bounding box center [200, 130] width 42 height 8
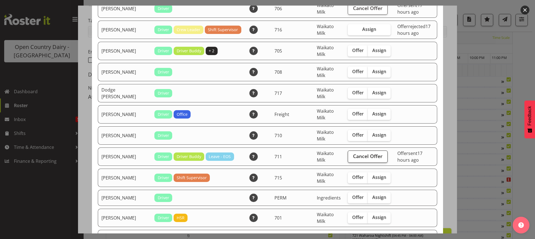
scroll to position [84, 0]
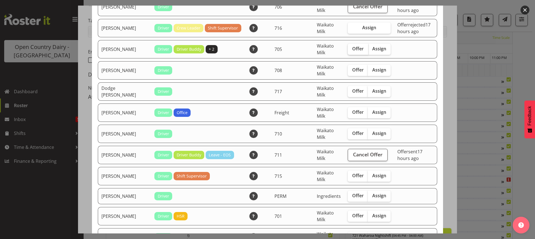
click at [352, 50] on span "Offer" at bounding box center [357, 49] width 11 height 6
click at [348, 50] on input "Offer" at bounding box center [350, 49] width 4 height 4
checkbox input "true"
click at [352, 70] on span "Offer" at bounding box center [357, 70] width 11 height 6
click at [349, 70] on input "Offer" at bounding box center [350, 70] width 4 height 4
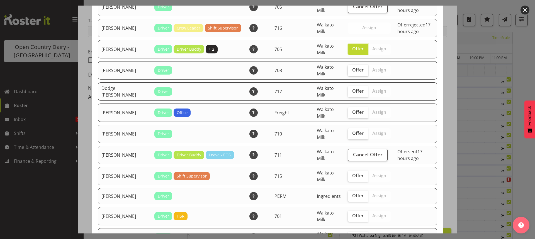
checkbox input "true"
click at [348, 96] on label "Offer" at bounding box center [358, 91] width 20 height 11
click at [348, 93] on input "Offer" at bounding box center [350, 91] width 4 height 4
checkbox input "true"
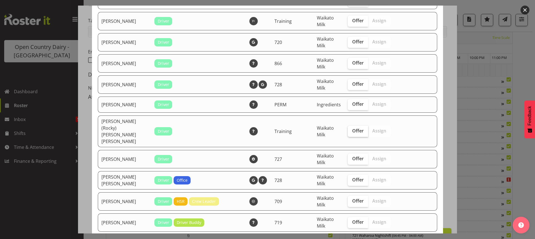
scroll to position [362, 0]
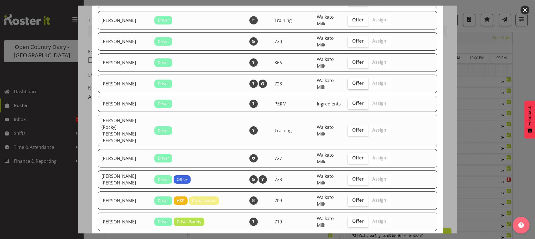
click at [352, 85] on span "Offer" at bounding box center [357, 84] width 11 height 6
click at [348, 85] on input "Offer" at bounding box center [350, 84] width 4 height 4
checkbox input "true"
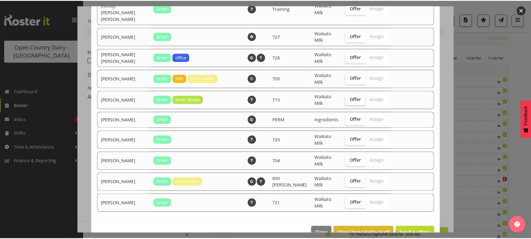
scroll to position [485, 0]
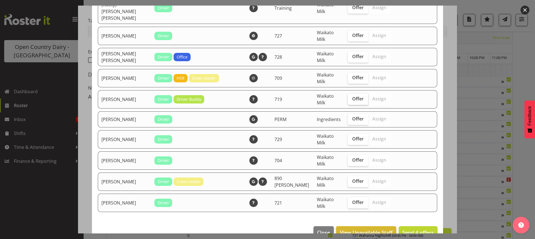
click at [352, 96] on span "Offer" at bounding box center [357, 99] width 11 height 6
click at [348, 97] on input "Offer" at bounding box center [350, 99] width 4 height 4
checkbox input "true"
click at [352, 136] on span "Offer" at bounding box center [357, 139] width 11 height 6
click at [350, 137] on input "Offer" at bounding box center [350, 139] width 4 height 4
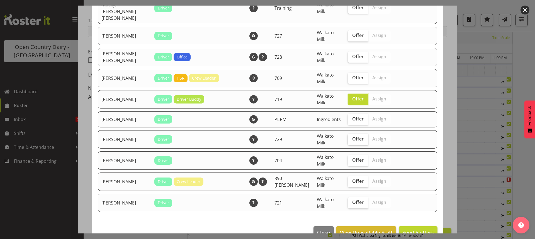
checkbox input "true"
click at [352, 157] on span "Offer" at bounding box center [357, 160] width 11 height 6
click at [349, 159] on input "Offer" at bounding box center [350, 161] width 4 height 4
checkbox input "true"
click at [410, 229] on span "Send 7 offers" at bounding box center [417, 232] width 31 height 7
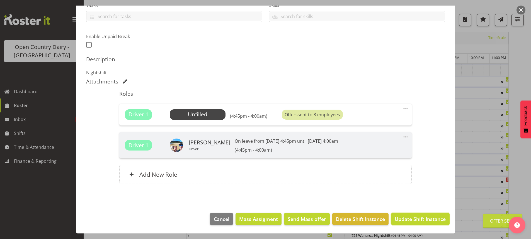
drag, startPoint x: 401, startPoint y: 220, endPoint x: 398, endPoint y: 216, distance: 4.7
click at [400, 219] on span "Update Shift Instance" at bounding box center [419, 219] width 51 height 7
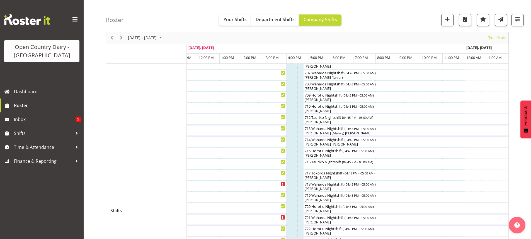
scroll to position [164, 0]
click at [121, 36] on span "Next" at bounding box center [121, 38] width 7 height 7
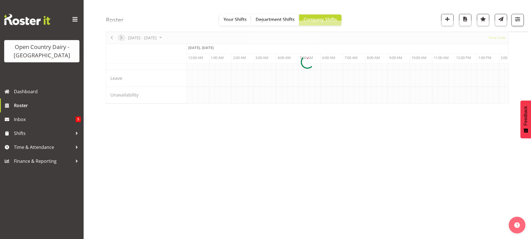
scroll to position [35, 0]
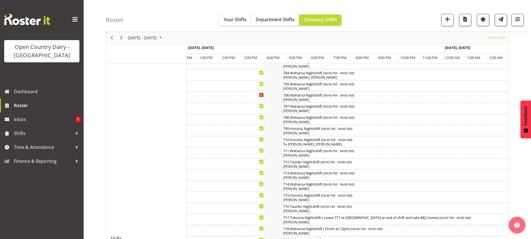
scroll to position [125, 0]
